Goal: Information Seeking & Learning: Learn about a topic

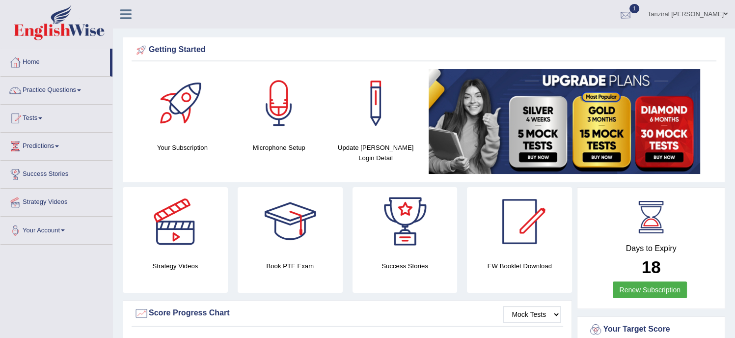
click at [639, 12] on span "1" at bounding box center [635, 8] width 10 height 9
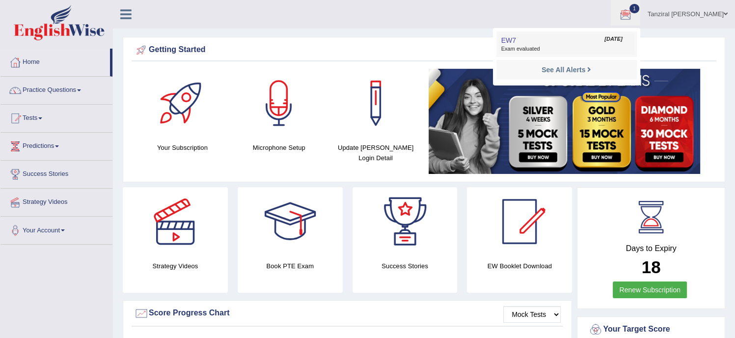
click at [524, 48] on span "Exam evaluated" at bounding box center [566, 49] width 131 height 8
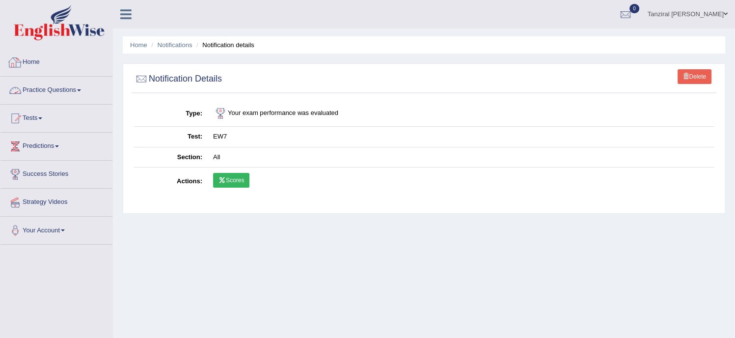
click at [30, 62] on link "Home" at bounding box center [56, 61] width 112 height 25
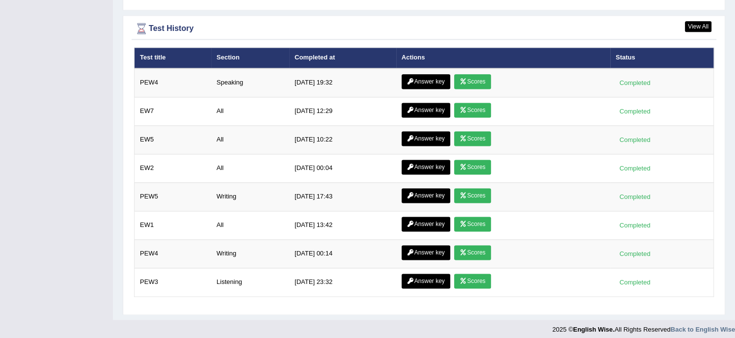
scroll to position [1265, 0]
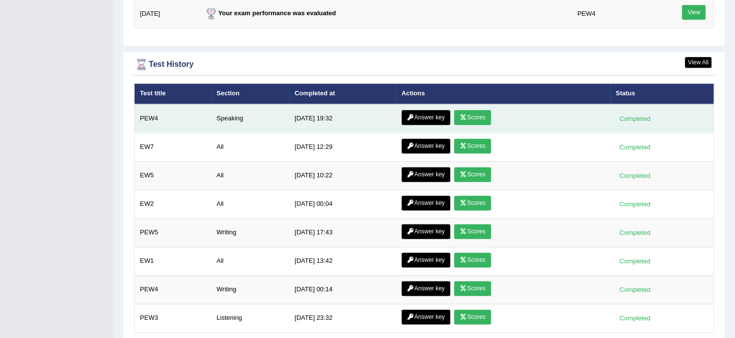
click at [420, 111] on link "Answer key" at bounding box center [426, 117] width 49 height 15
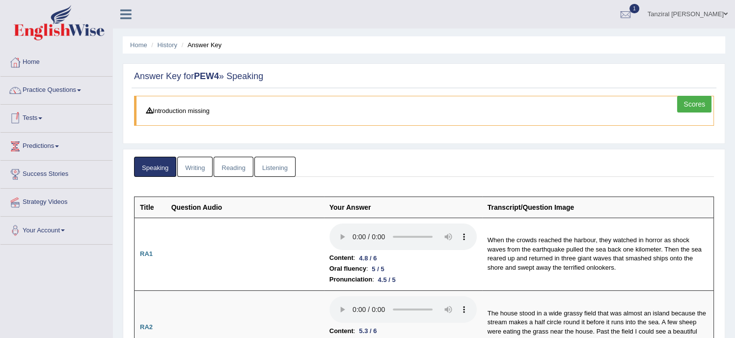
click at [65, 91] on link "Practice Questions" at bounding box center [56, 89] width 112 height 25
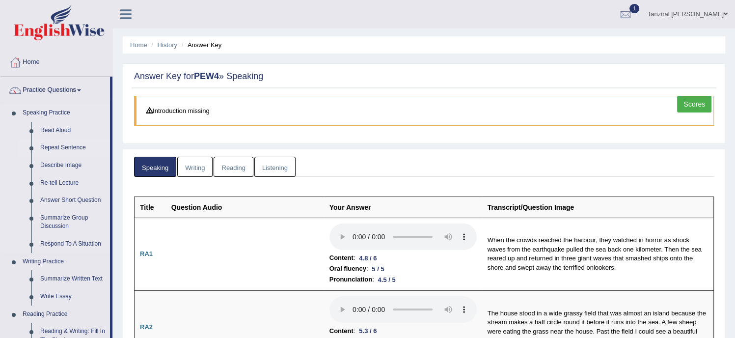
click at [73, 151] on link "Repeat Sentence" at bounding box center [73, 148] width 74 height 18
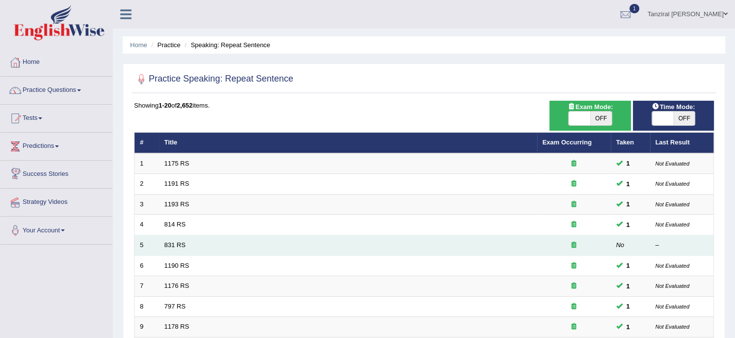
scroll to position [309, 0]
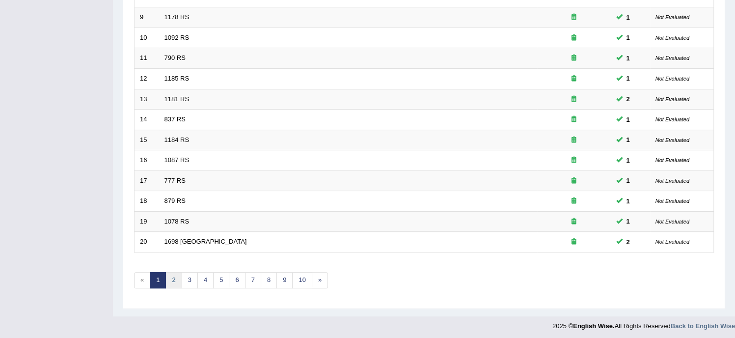
click at [180, 276] on link "2" at bounding box center [173, 280] width 16 height 16
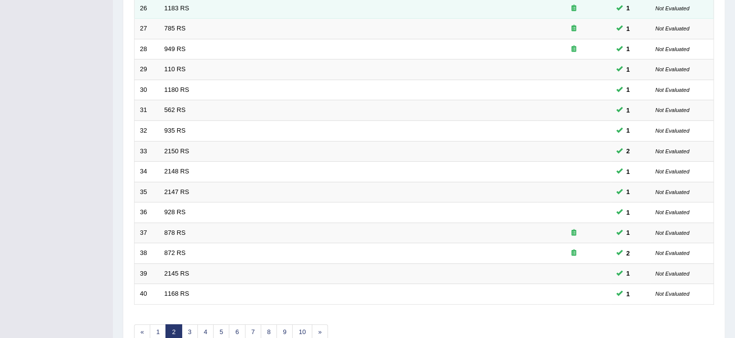
scroll to position [309, 0]
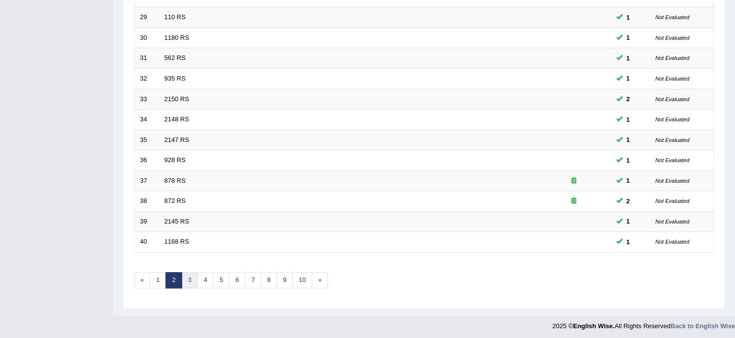
click at [187, 281] on link "3" at bounding box center [190, 280] width 16 height 16
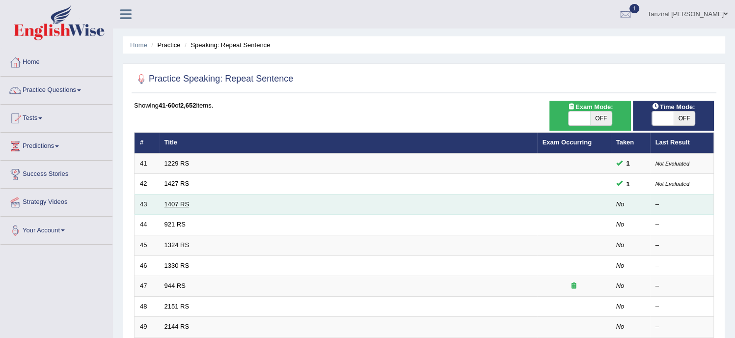
click at [167, 203] on link "1407 RS" at bounding box center [177, 203] width 25 height 7
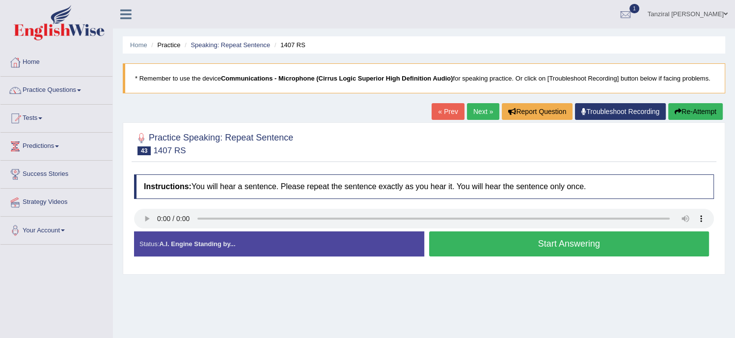
click at [526, 247] on button "Start Answering" at bounding box center [569, 243] width 280 height 25
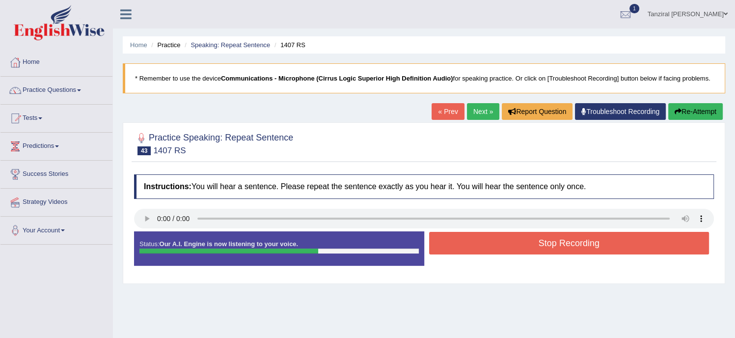
click at [526, 247] on button "Stop Recording" at bounding box center [569, 243] width 280 height 23
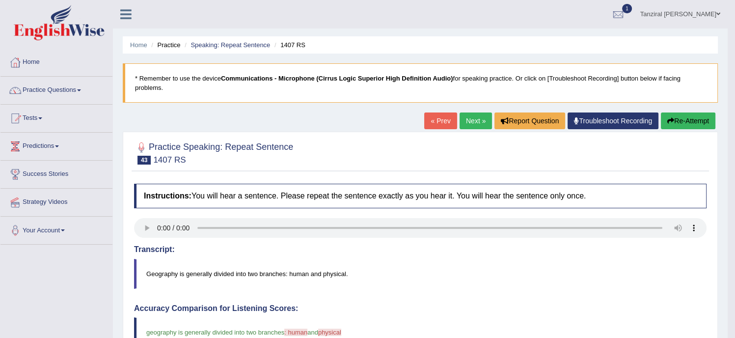
click at [670, 124] on button "Re-Attempt" at bounding box center [688, 120] width 55 height 17
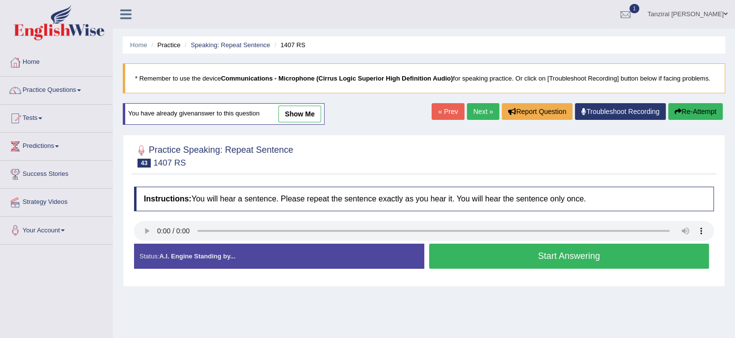
click at [506, 249] on button "Start Answering" at bounding box center [569, 256] width 280 height 25
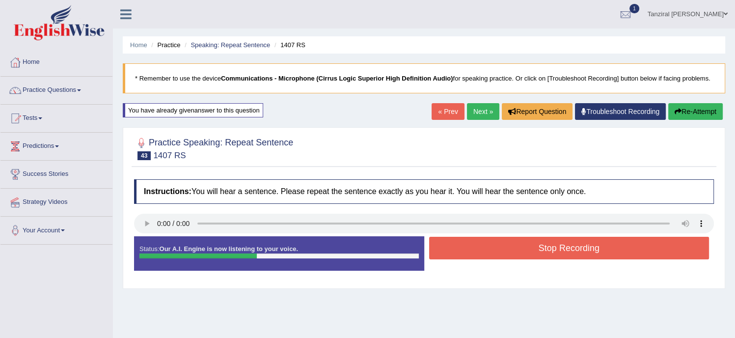
click at [513, 245] on button "Stop Recording" at bounding box center [569, 248] width 280 height 23
